Goal: Entertainment & Leisure: Browse casually

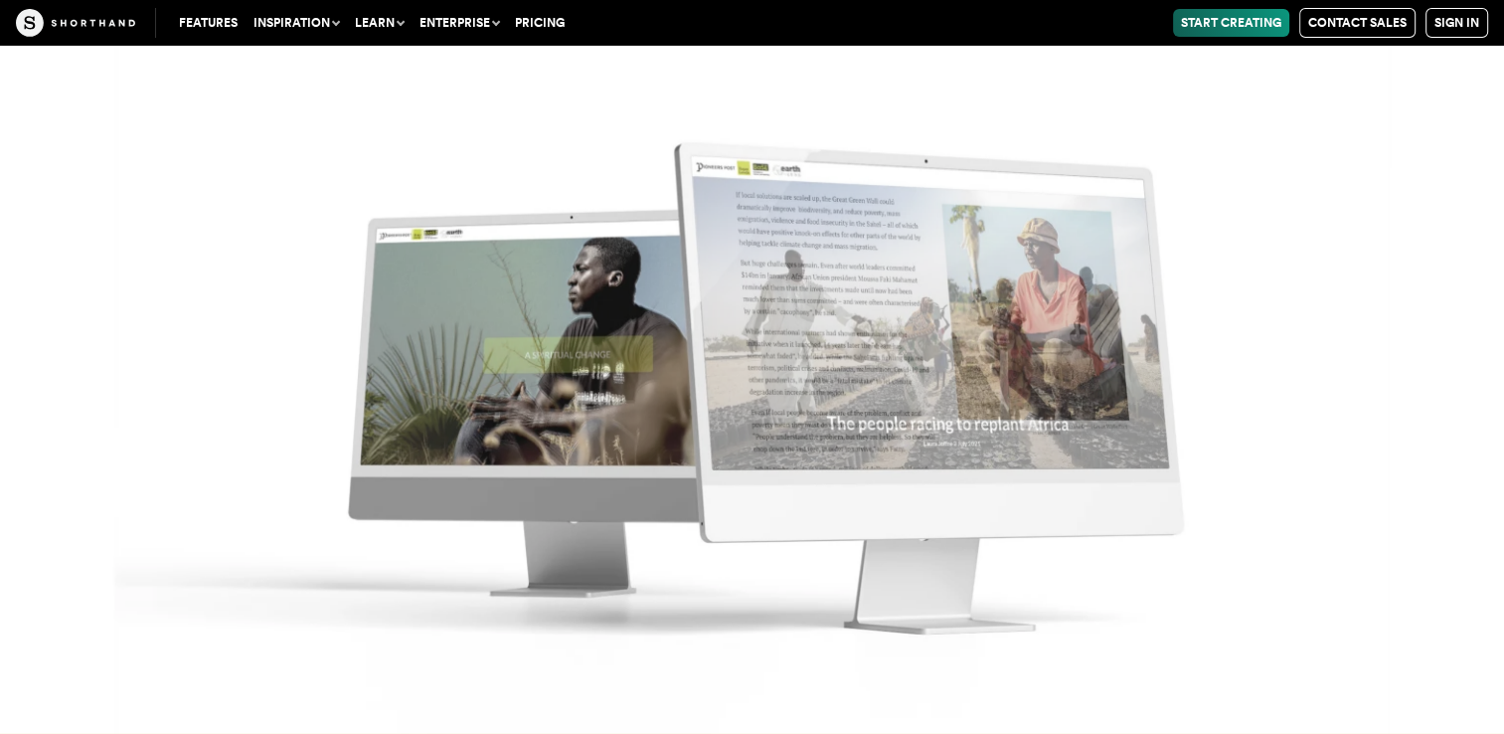
scroll to position [21955, 0]
click at [1362, 404] on img at bounding box center [752, 367] width 1504 height 734
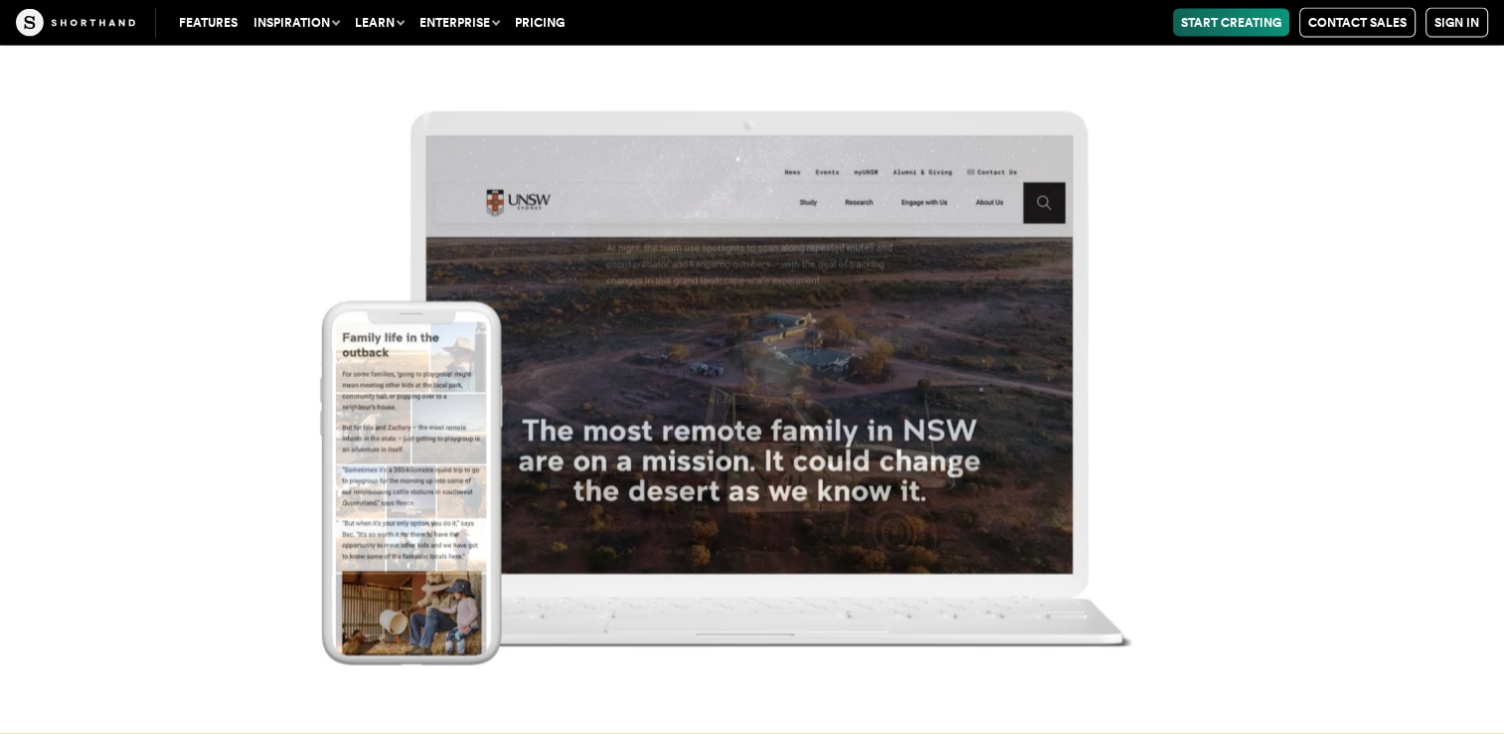
scroll to position [19593, 0]
click at [846, 387] on img at bounding box center [752, 367] width 1504 height 734
click at [716, 212] on img at bounding box center [752, 367] width 1504 height 734
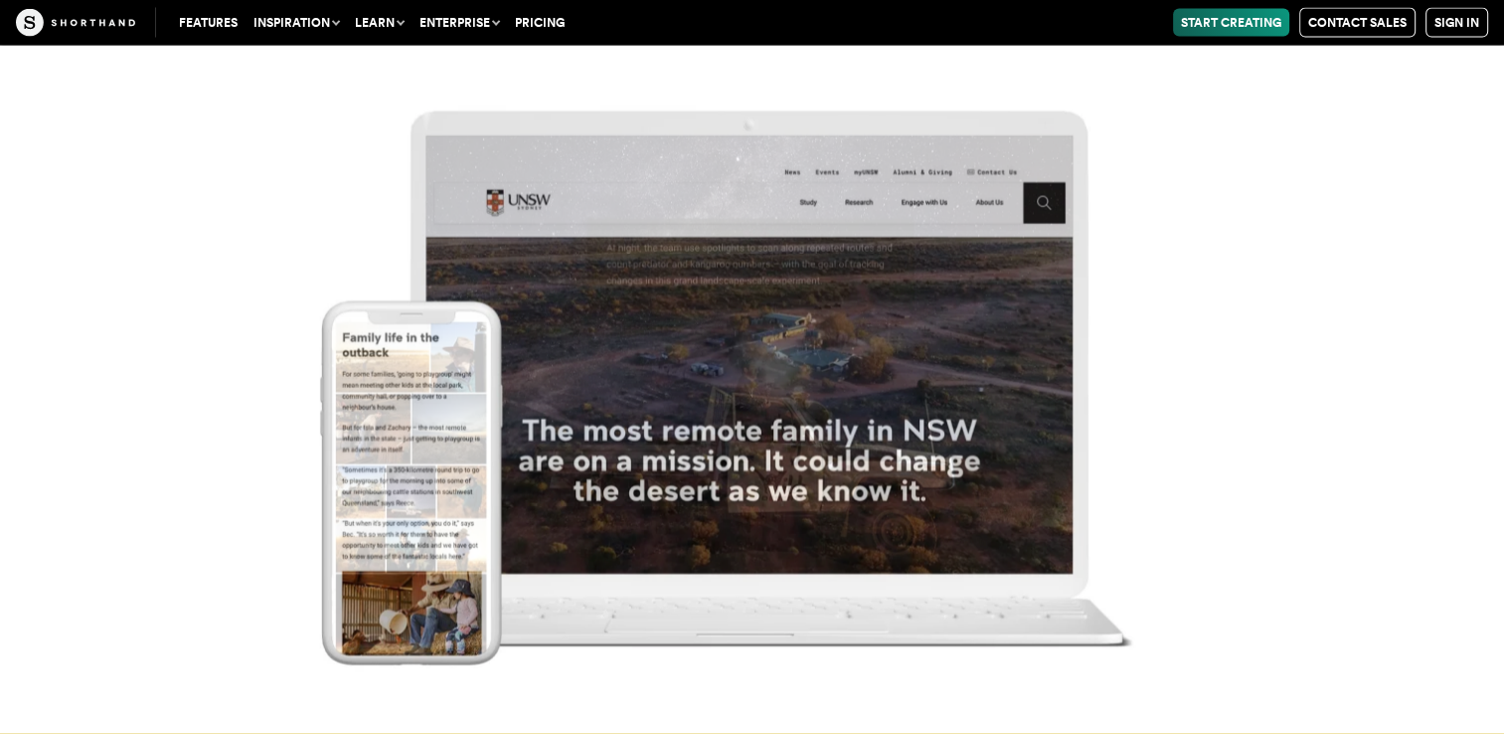
click at [445, 469] on img at bounding box center [752, 367] width 1504 height 734
click at [740, 567] on img at bounding box center [752, 367] width 1504 height 734
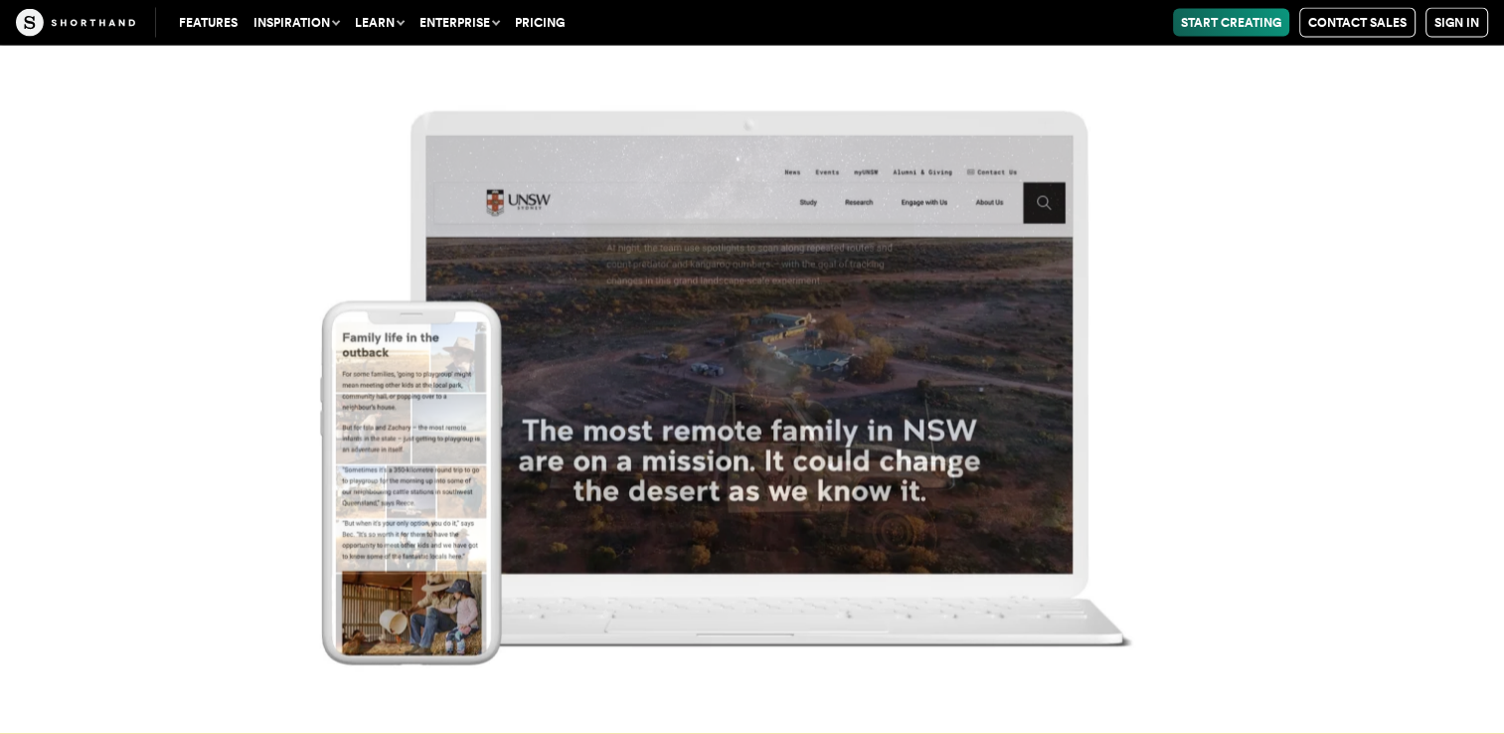
click at [740, 567] on img at bounding box center [752, 367] width 1504 height 734
click at [922, 348] on img at bounding box center [752, 367] width 1504 height 734
click at [1003, 304] on img at bounding box center [752, 367] width 1504 height 734
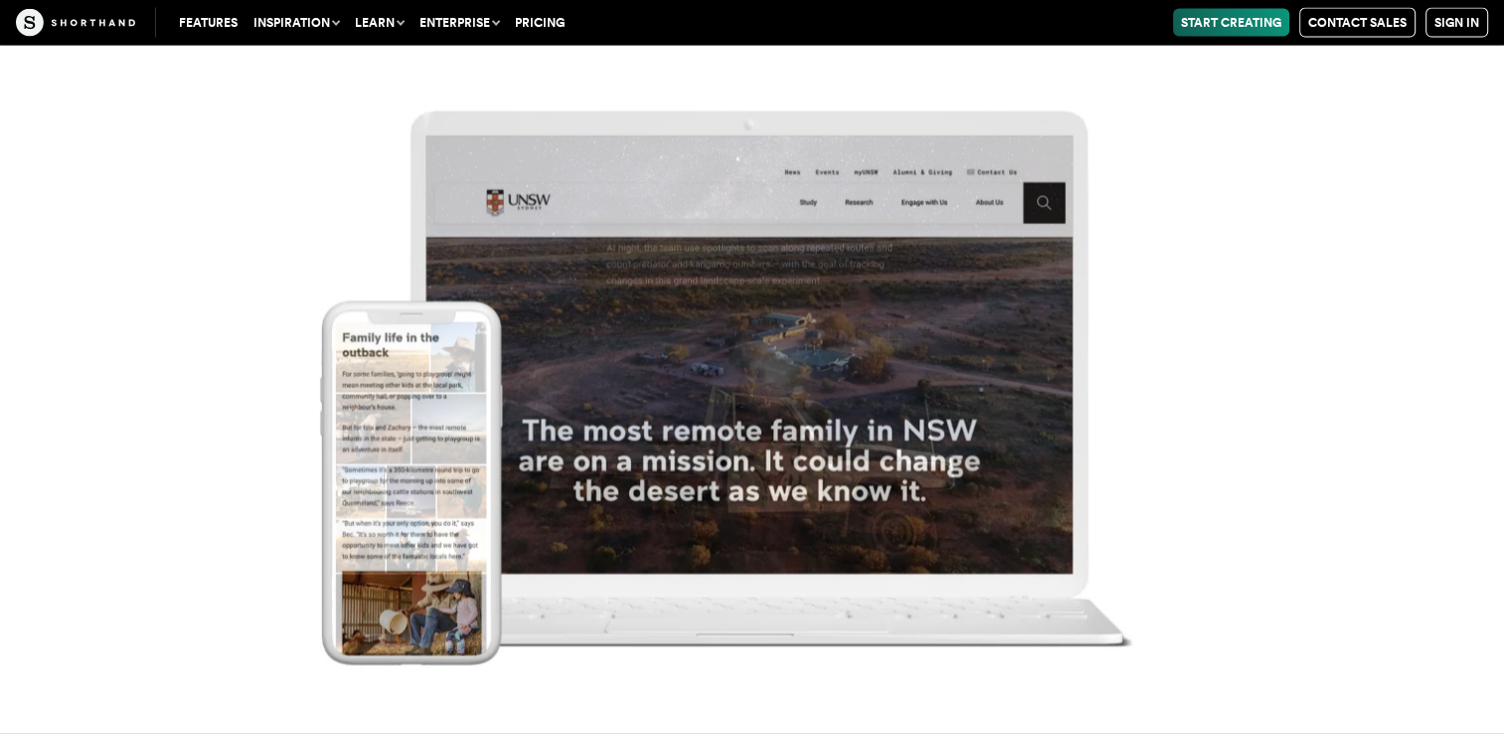
click at [1003, 304] on img at bounding box center [752, 367] width 1504 height 734
